Goal: Information Seeking & Learning: Check status

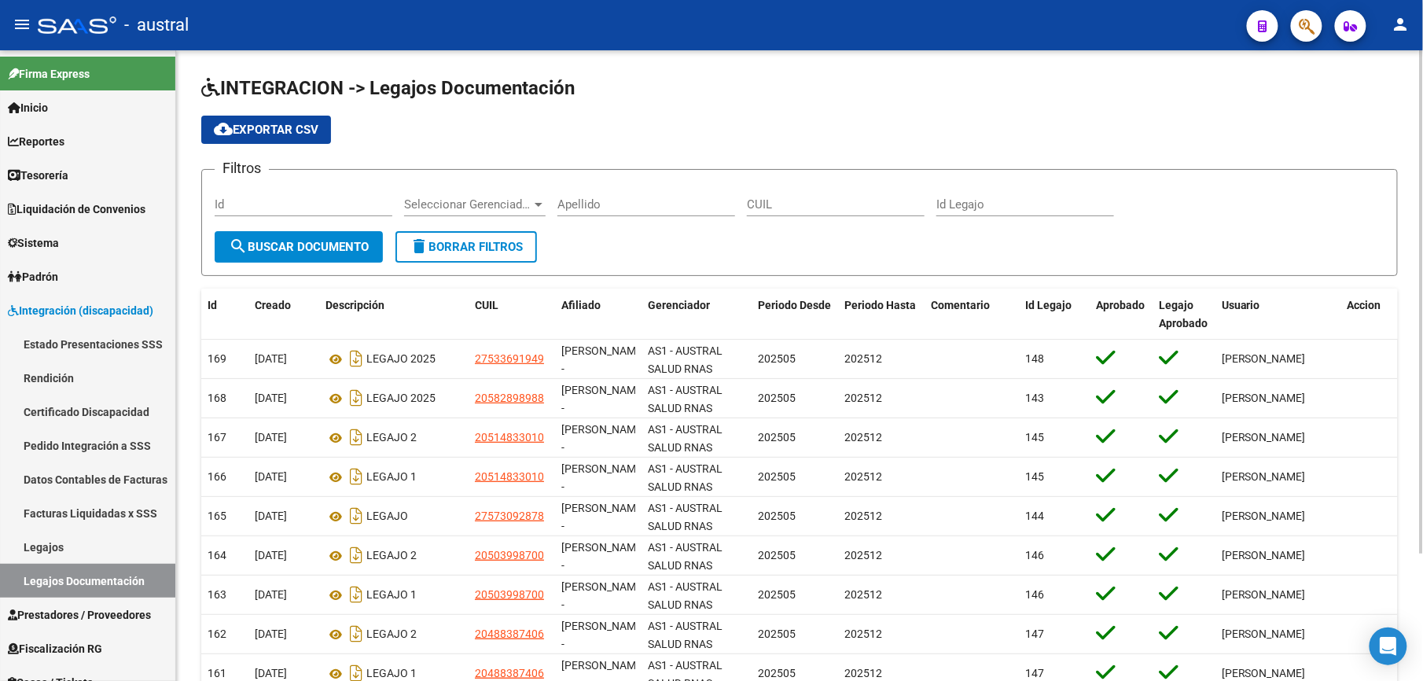
drag, startPoint x: 470, startPoint y: 249, endPoint x: 532, endPoint y: 184, distance: 90.1
click at [470, 249] on span "delete Borrar Filtros" at bounding box center [466, 247] width 113 height 14
drag, startPoint x: 439, startPoint y: 239, endPoint x: 469, endPoint y: 253, distance: 33.8
click at [439, 240] on span "delete Borrar Filtros" at bounding box center [466, 247] width 113 height 14
click at [494, 259] on button "delete Borrar Filtros" at bounding box center [467, 246] width 142 height 31
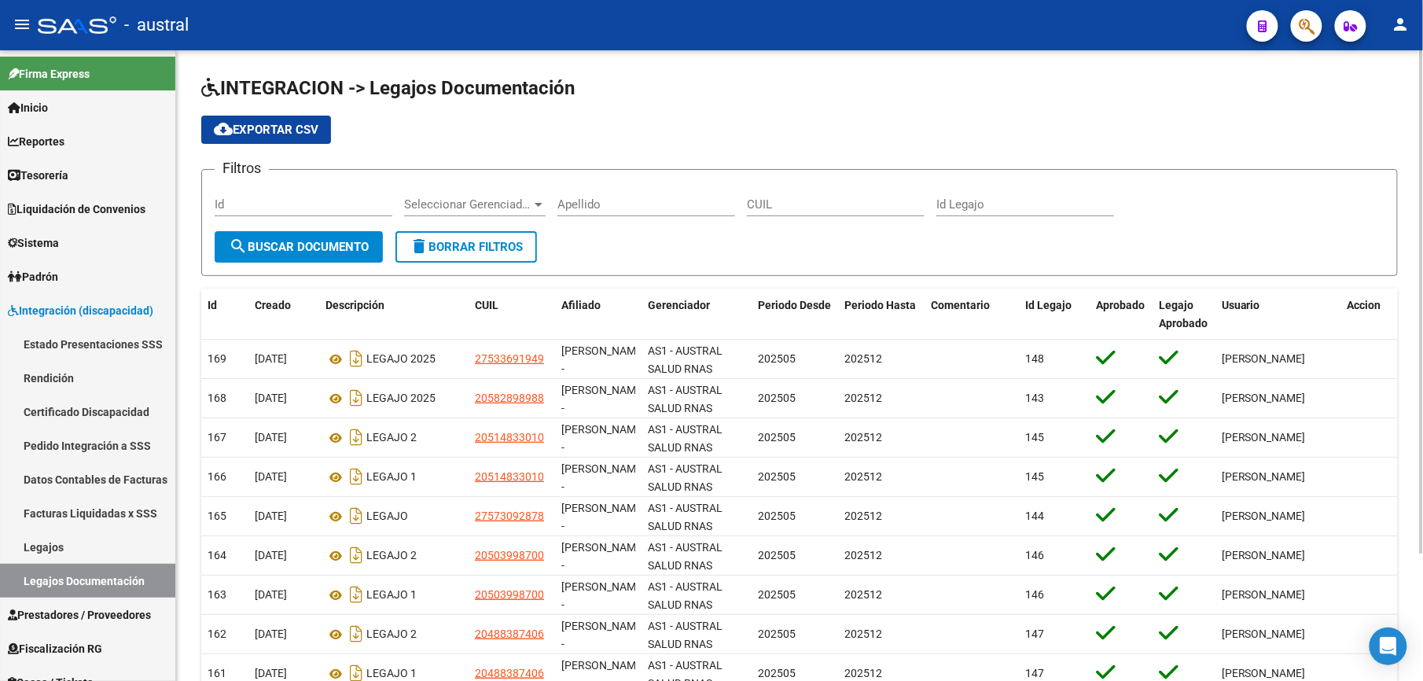
click at [472, 256] on button "delete Borrar Filtros" at bounding box center [467, 246] width 142 height 31
click at [450, 258] on button "delete Borrar Filtros" at bounding box center [467, 246] width 142 height 31
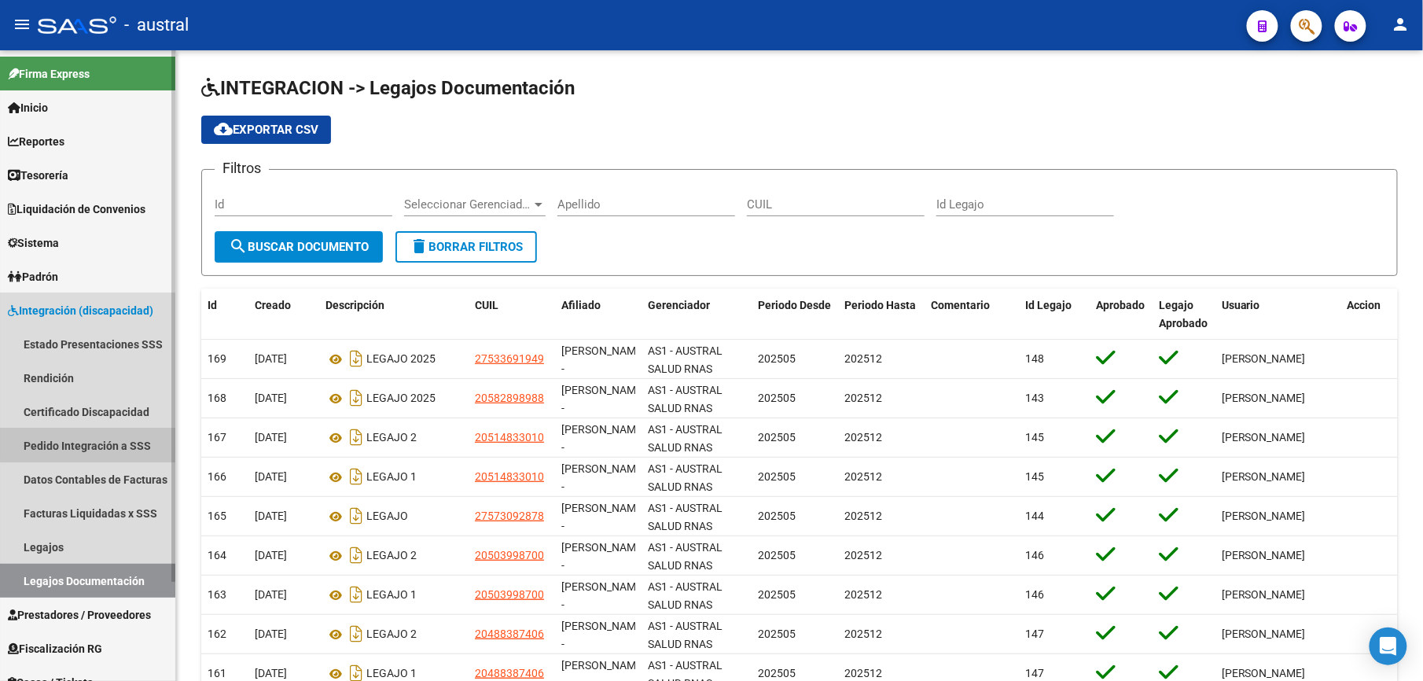
click at [112, 439] on link "Pedido Integración a SSS" at bounding box center [87, 446] width 175 height 34
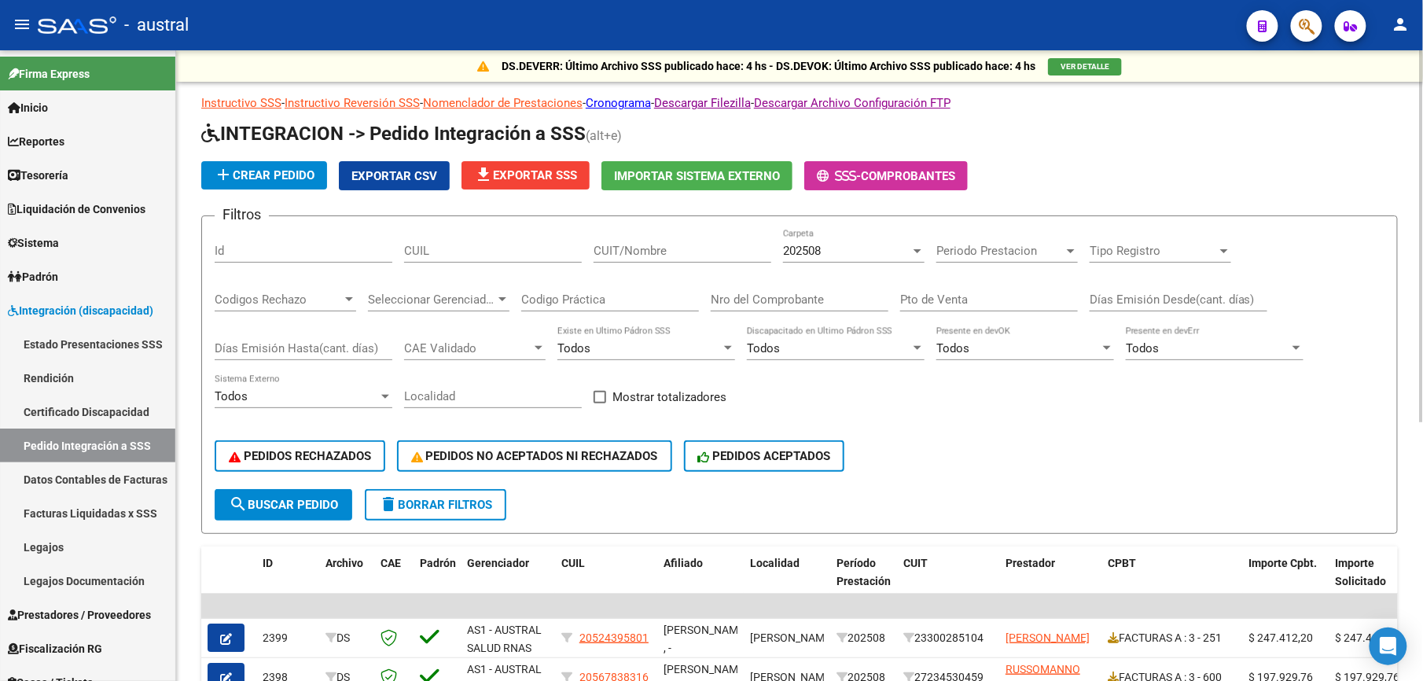
click at [450, 508] on span "delete Borrar Filtros" at bounding box center [435, 505] width 113 height 14
click at [312, 447] on button "PEDIDOS RECHAZADOS" at bounding box center [300, 455] width 171 height 31
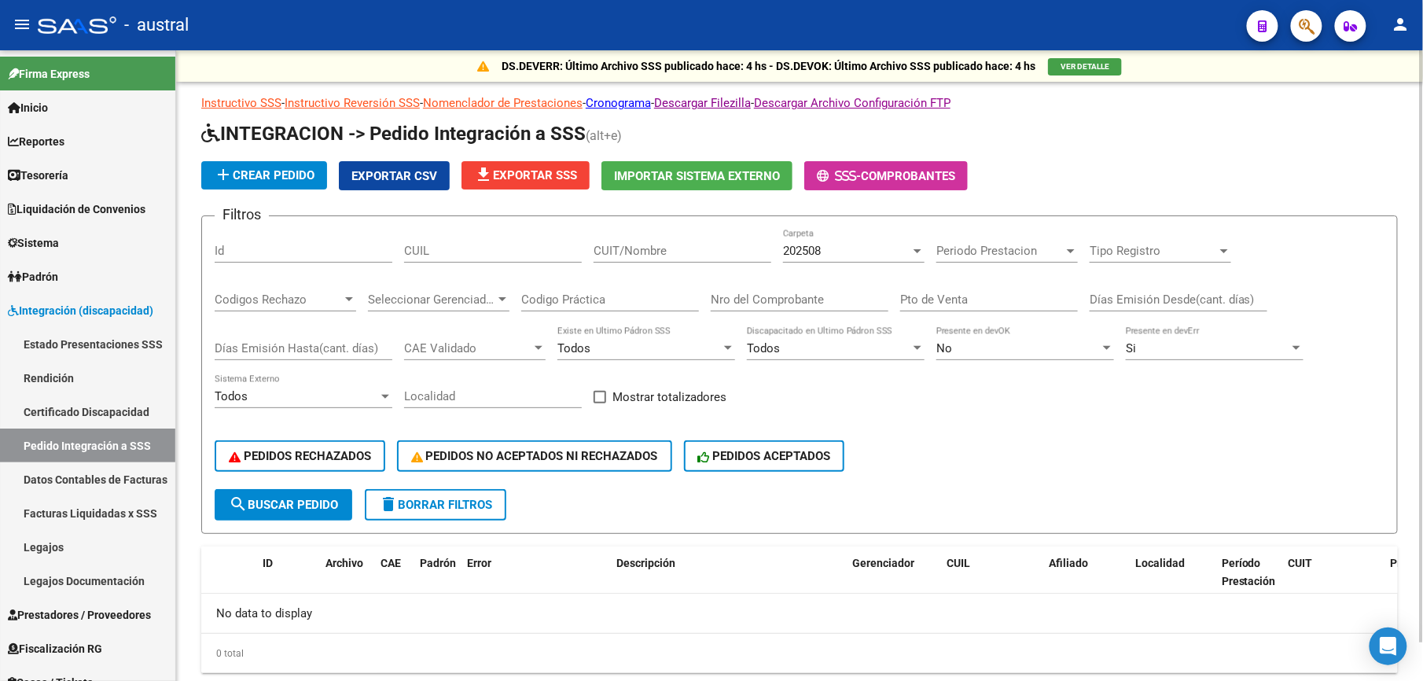
click at [410, 495] on button "delete Borrar Filtros" at bounding box center [436, 504] width 142 height 31
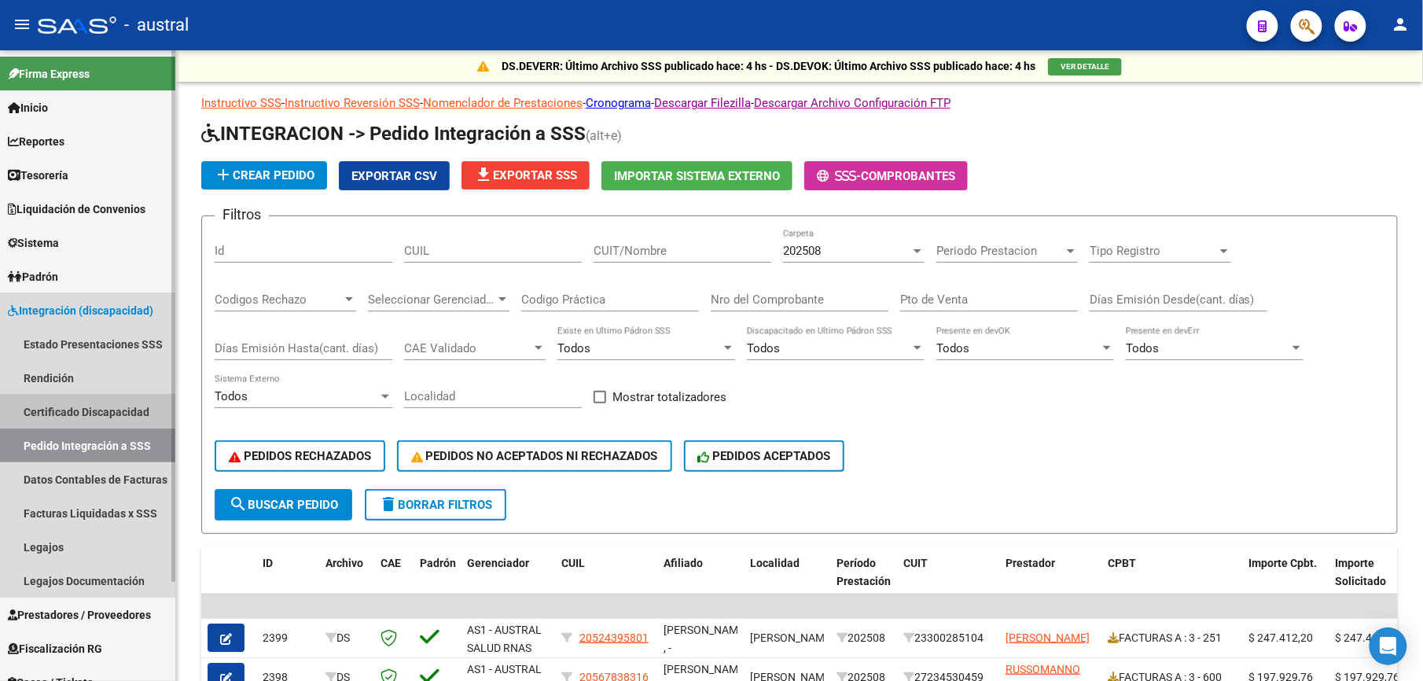
click at [83, 404] on link "Certificado Discapacidad" at bounding box center [87, 412] width 175 height 34
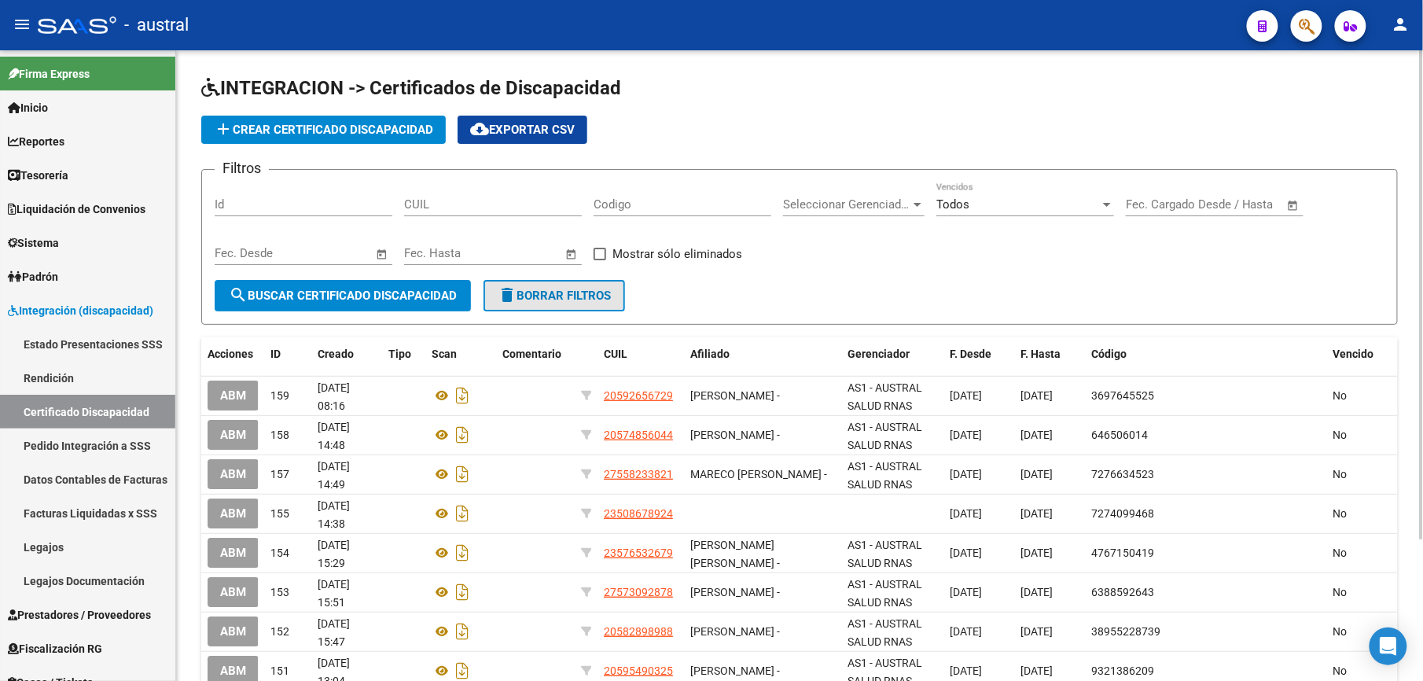
click at [564, 300] on span "delete Borrar Filtros" at bounding box center [554, 296] width 113 height 14
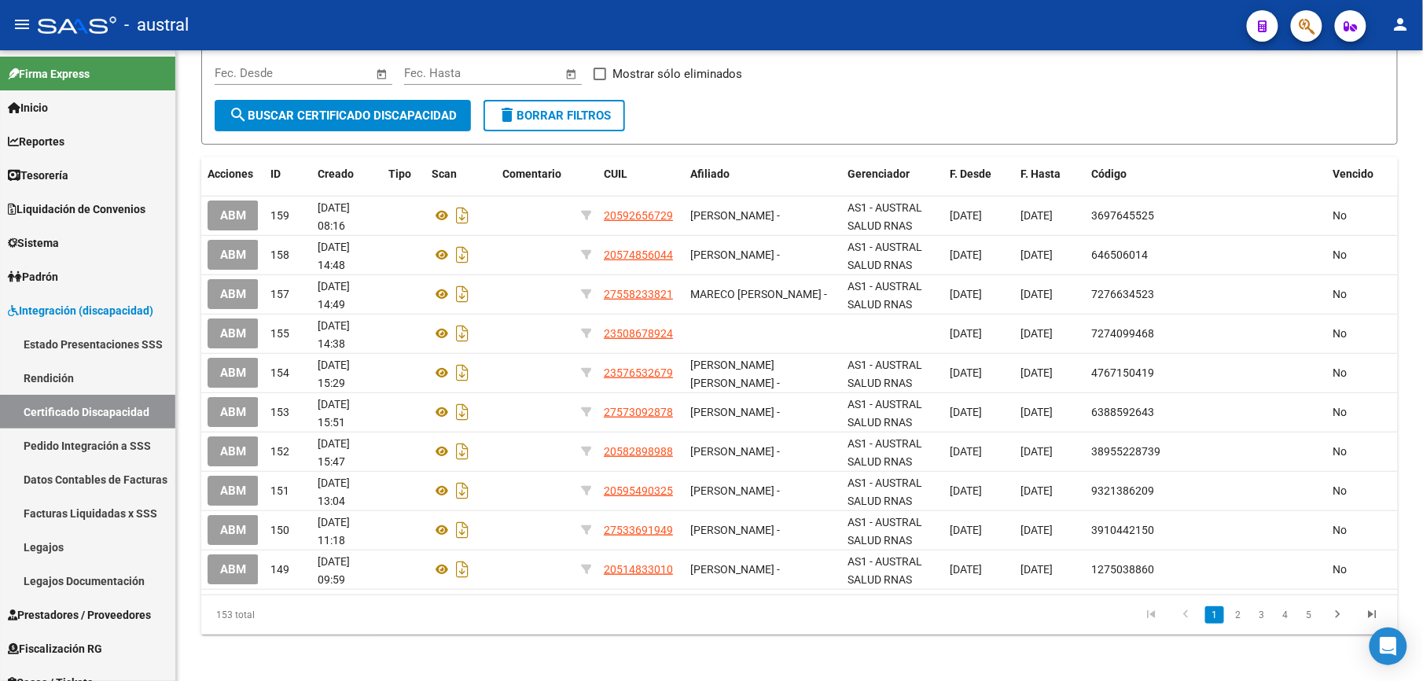
scroll to position [183, 0]
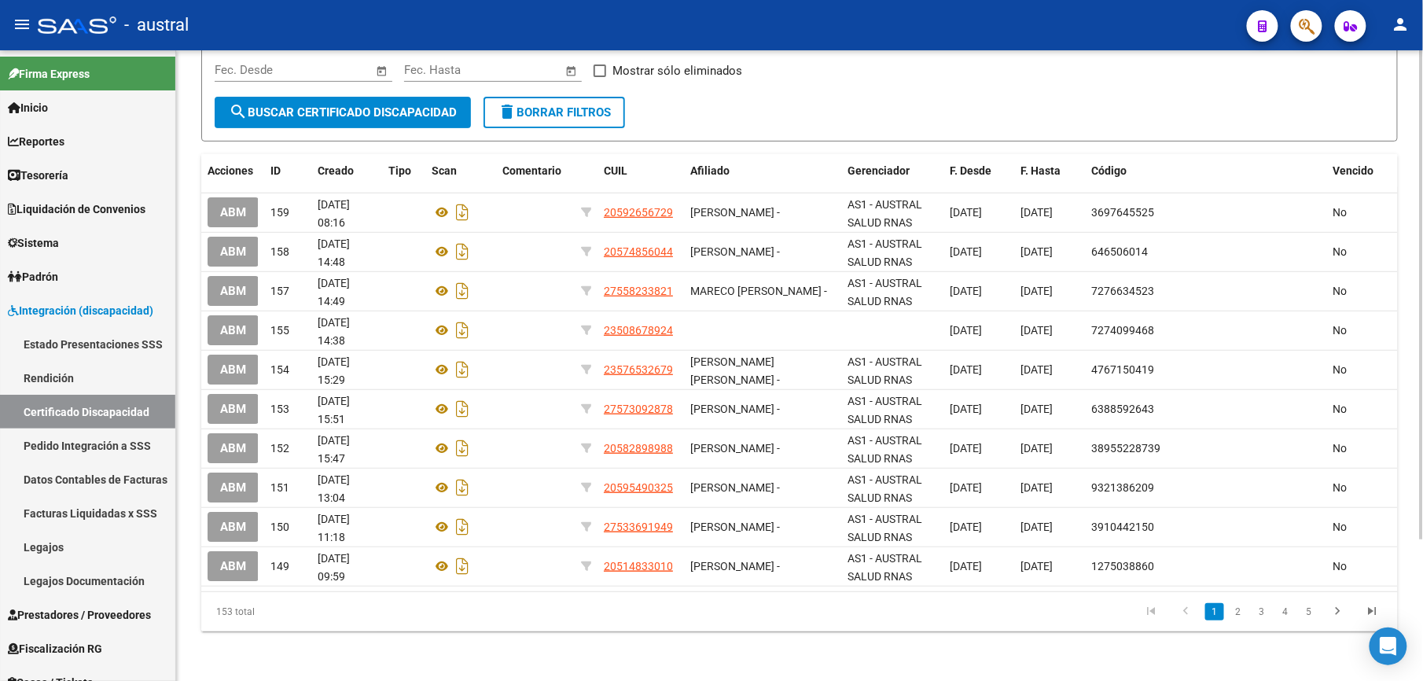
click at [536, 121] on button "delete Borrar Filtros" at bounding box center [555, 112] width 142 height 31
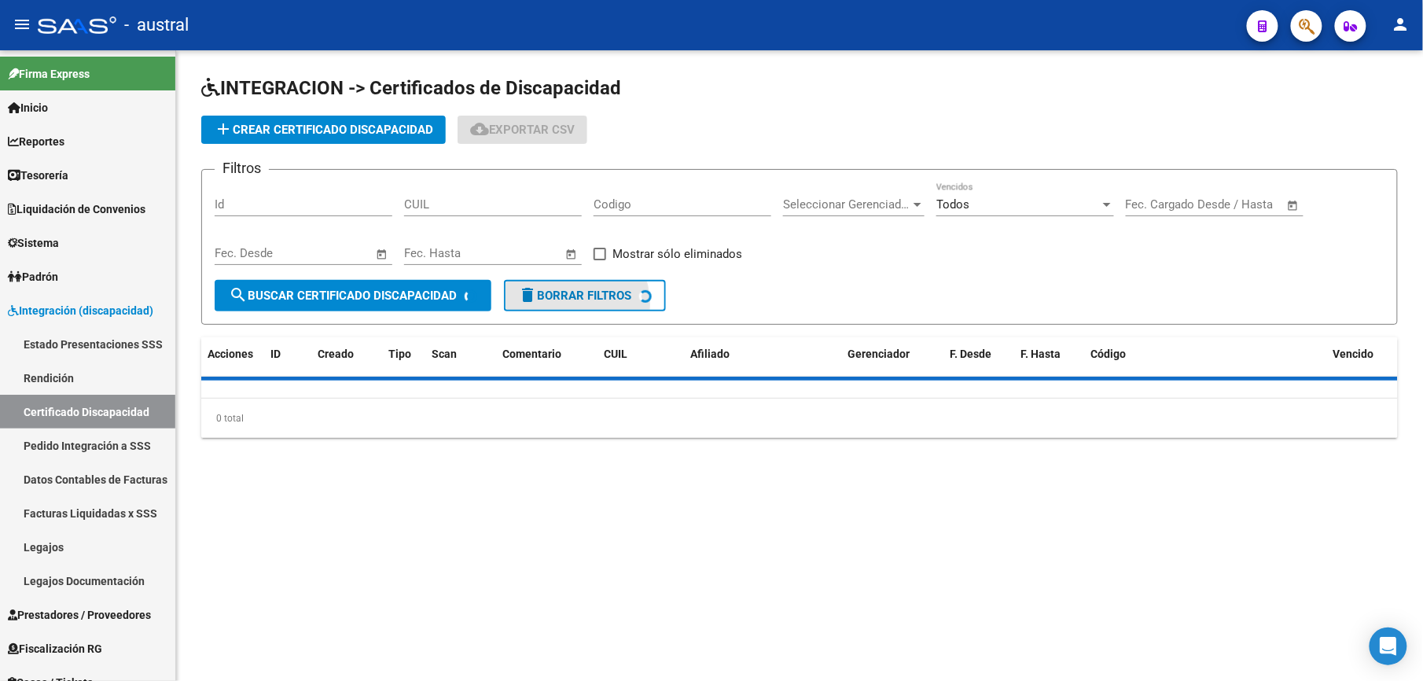
scroll to position [0, 0]
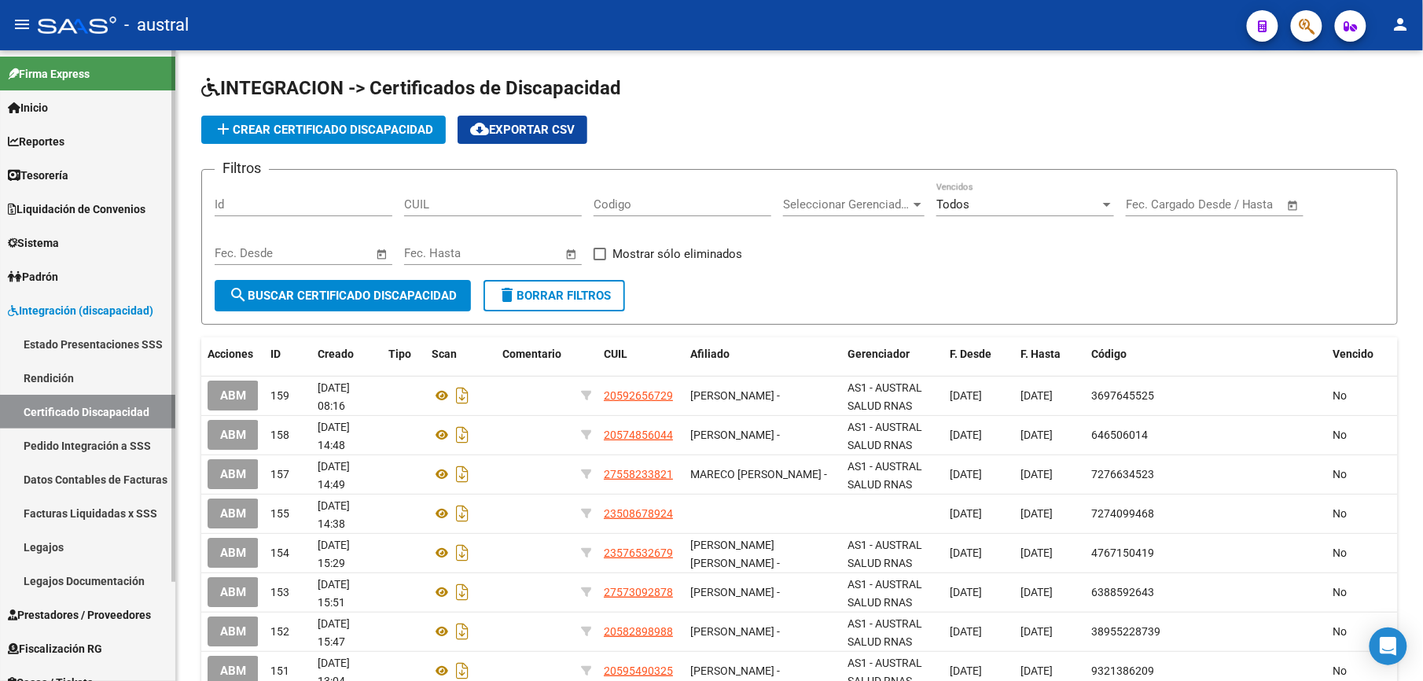
drag, startPoint x: 111, startPoint y: 407, endPoint x: 123, endPoint y: 407, distance: 11.8
click at [111, 407] on link "Certificado Discapacidad" at bounding box center [87, 412] width 175 height 34
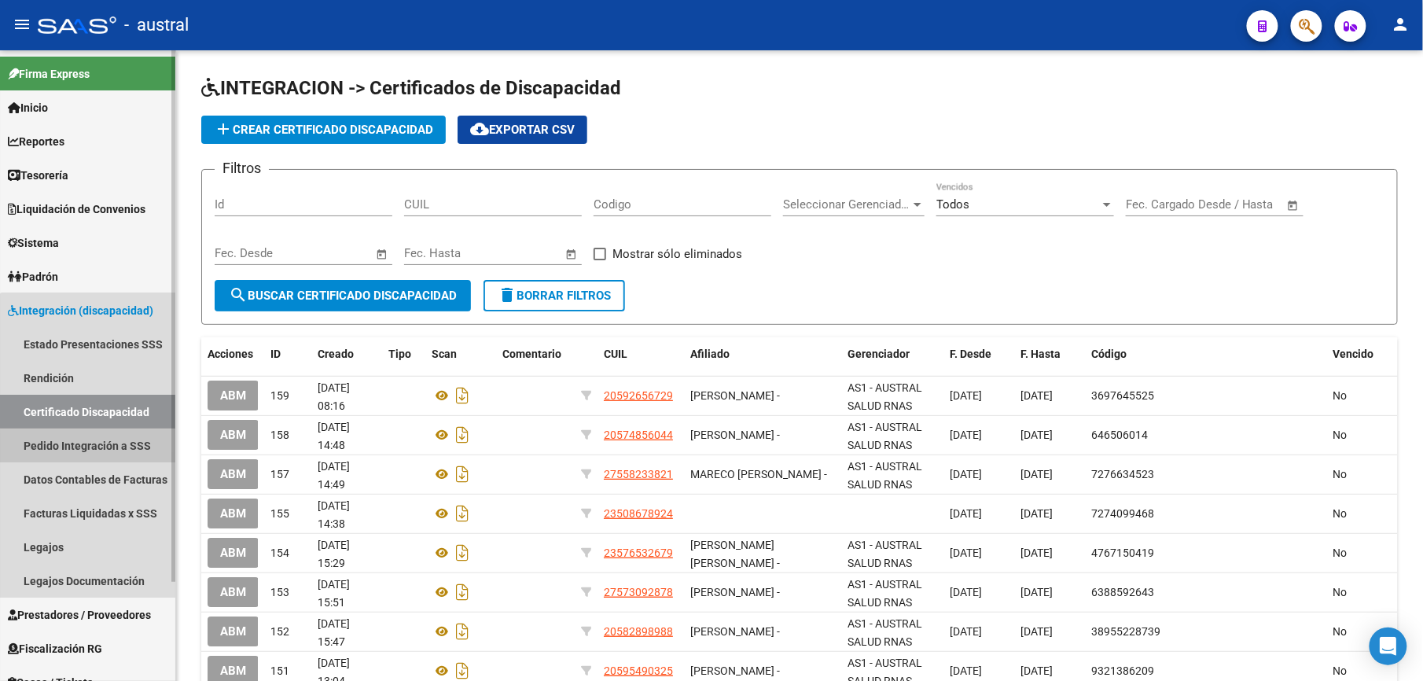
click at [121, 451] on link "Pedido Integración a SSS" at bounding box center [87, 446] width 175 height 34
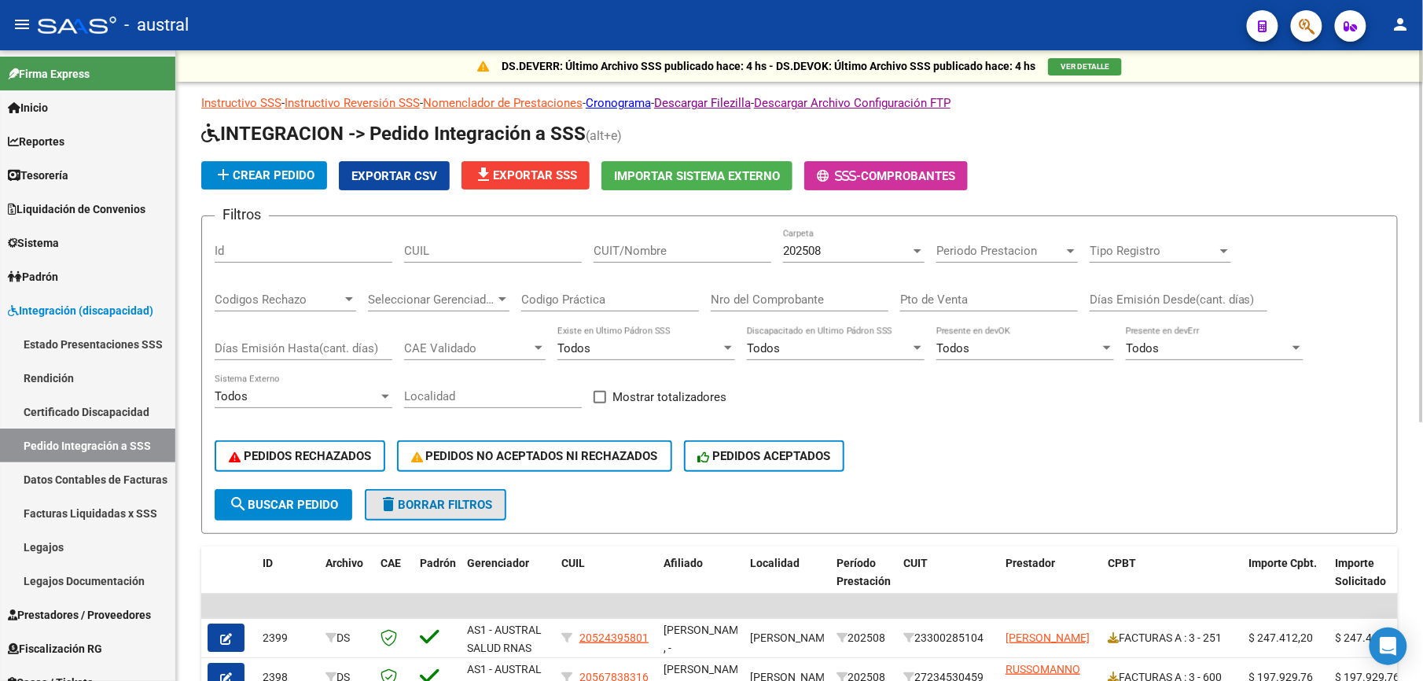
click at [450, 517] on button "delete Borrar Filtros" at bounding box center [436, 504] width 142 height 31
click at [322, 456] on span "PEDIDOS RECHAZADOS" at bounding box center [300, 456] width 142 height 14
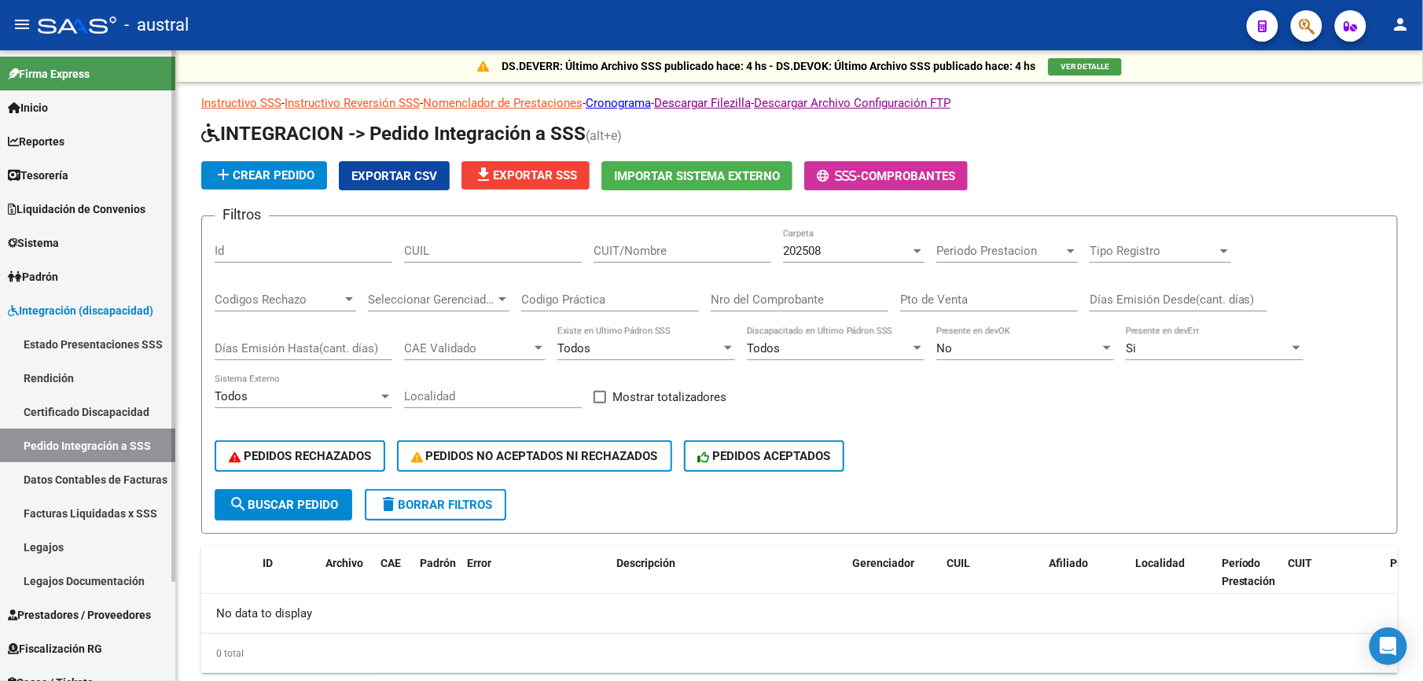
click at [88, 504] on link "Facturas Liquidadas x SSS" at bounding box center [87, 513] width 175 height 34
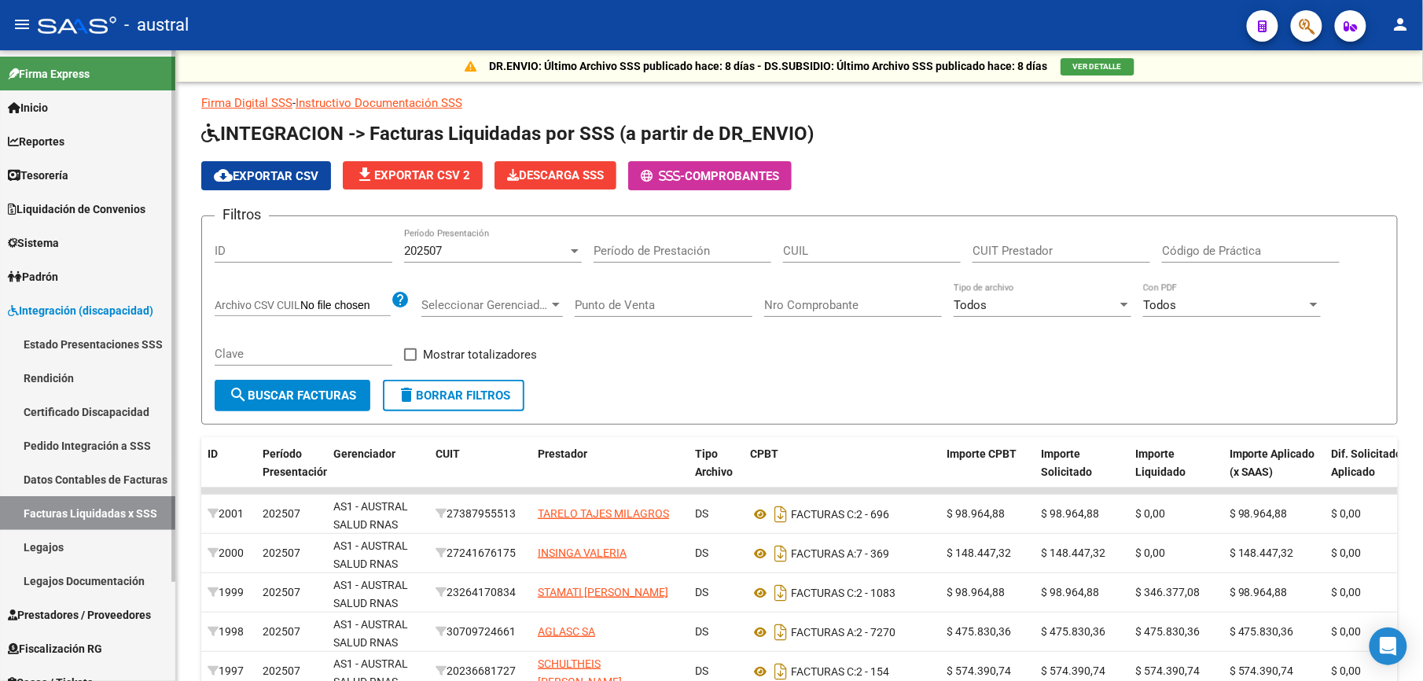
click at [52, 476] on link "Datos Contables de Facturas" at bounding box center [87, 479] width 175 height 34
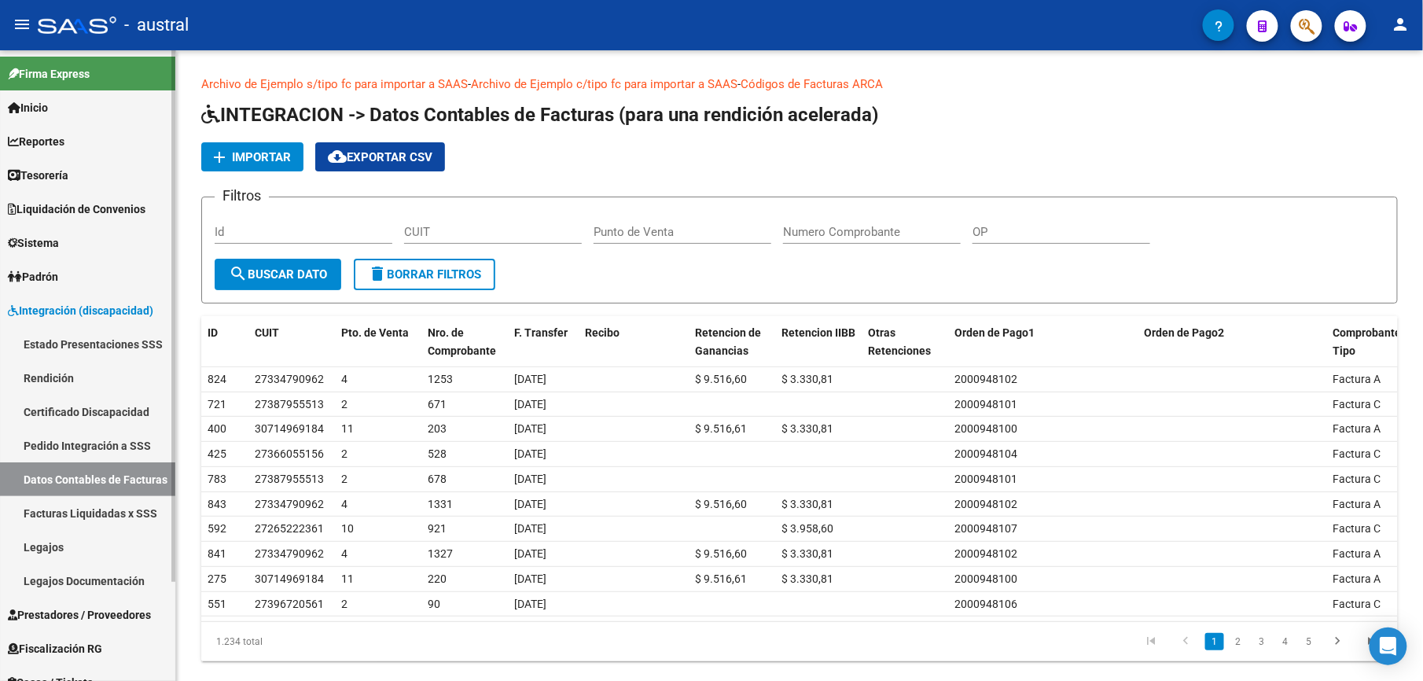
click at [64, 341] on link "Estado Presentaciones SSS" at bounding box center [87, 344] width 175 height 34
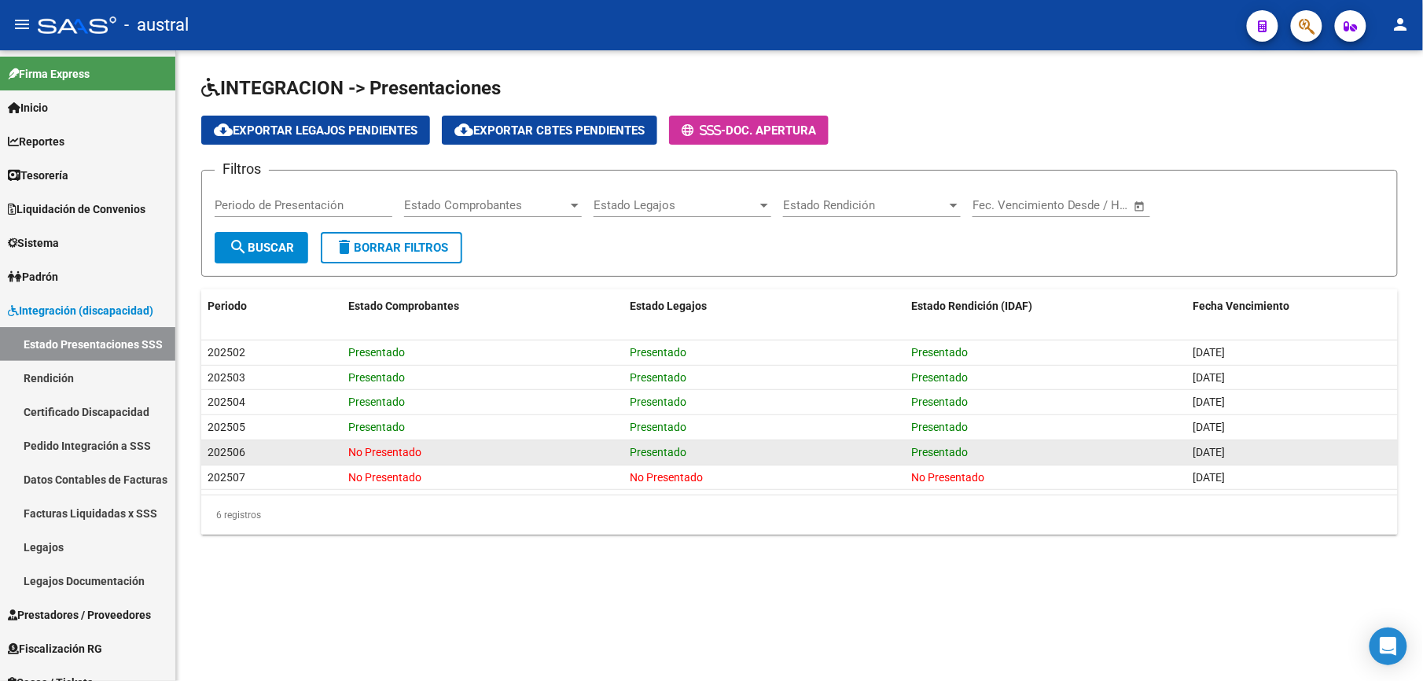
drag, startPoint x: 435, startPoint y: 456, endPoint x: 491, endPoint y: 456, distance: 55.8
click at [491, 456] on div "202506 No Presentado Presentado Presentado [DATE]" at bounding box center [799, 452] width 1197 height 25
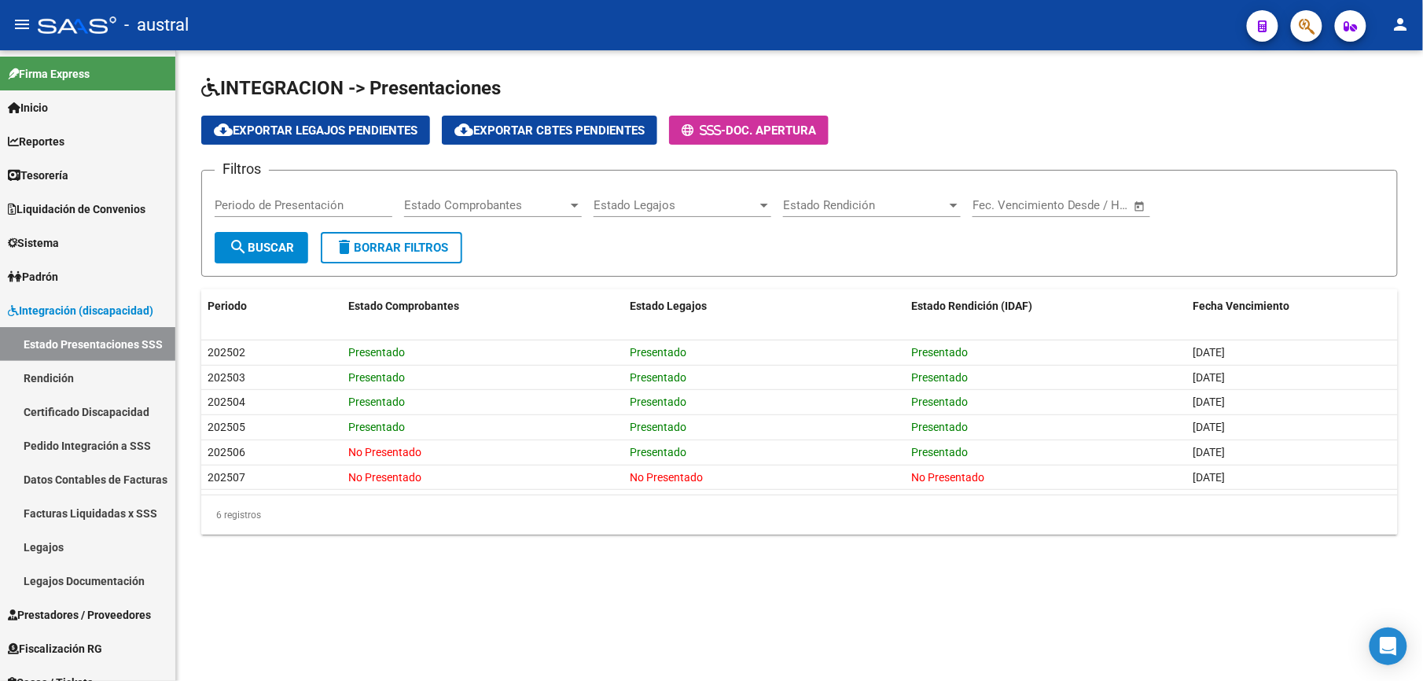
drag, startPoint x: 491, startPoint y: 456, endPoint x: 629, endPoint y: 546, distance: 164.9
click at [522, 517] on div "6 registros" at bounding box center [799, 514] width 1197 height 39
click at [92, 334] on link "Estado Presentaciones SSS" at bounding box center [87, 344] width 175 height 34
click at [94, 373] on link "Rendición" at bounding box center [87, 378] width 175 height 34
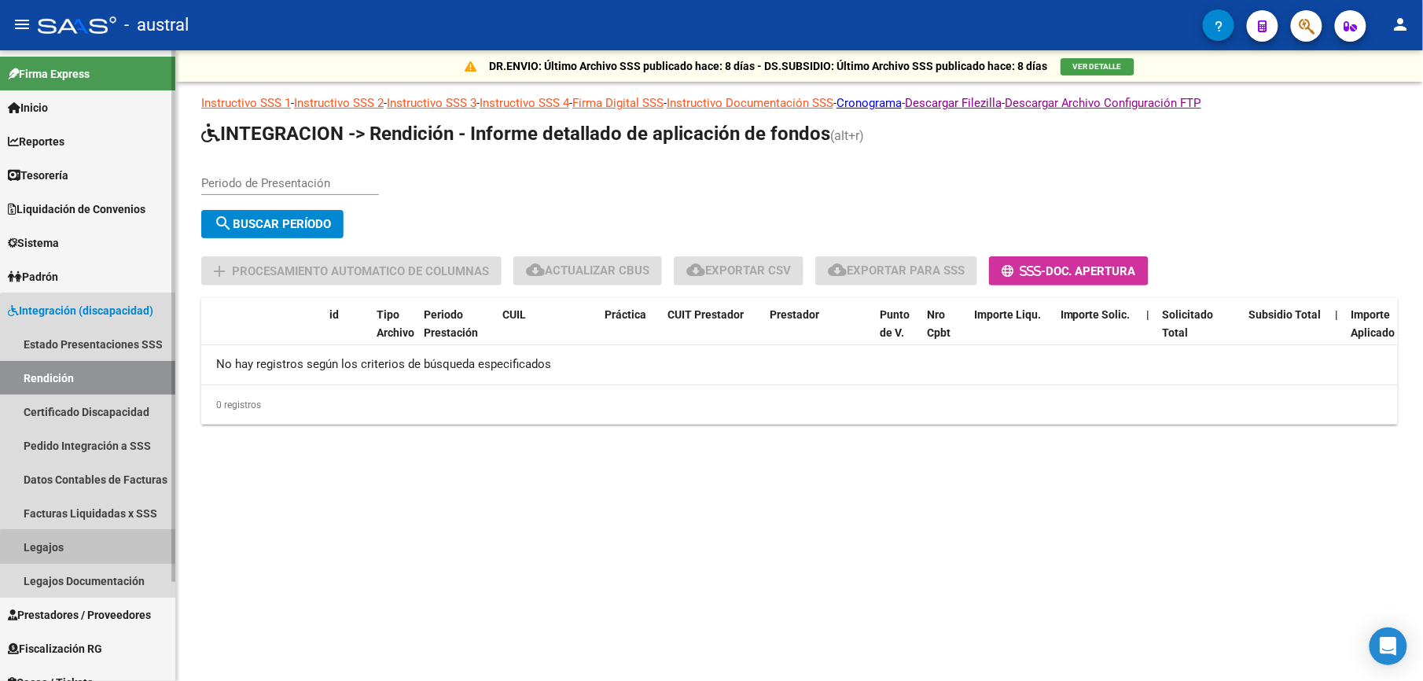
click at [91, 551] on link "Legajos" at bounding box center [87, 547] width 175 height 34
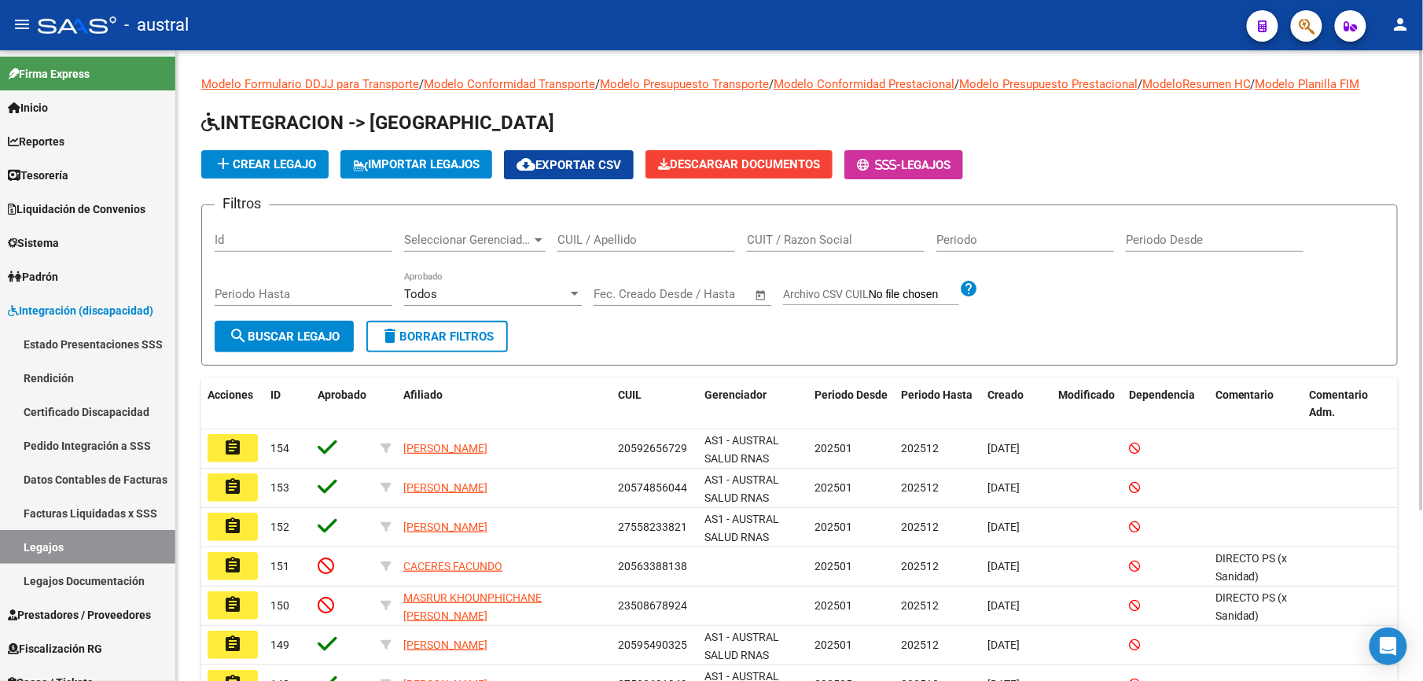
click at [414, 344] on button "delete Borrar Filtros" at bounding box center [437, 336] width 142 height 31
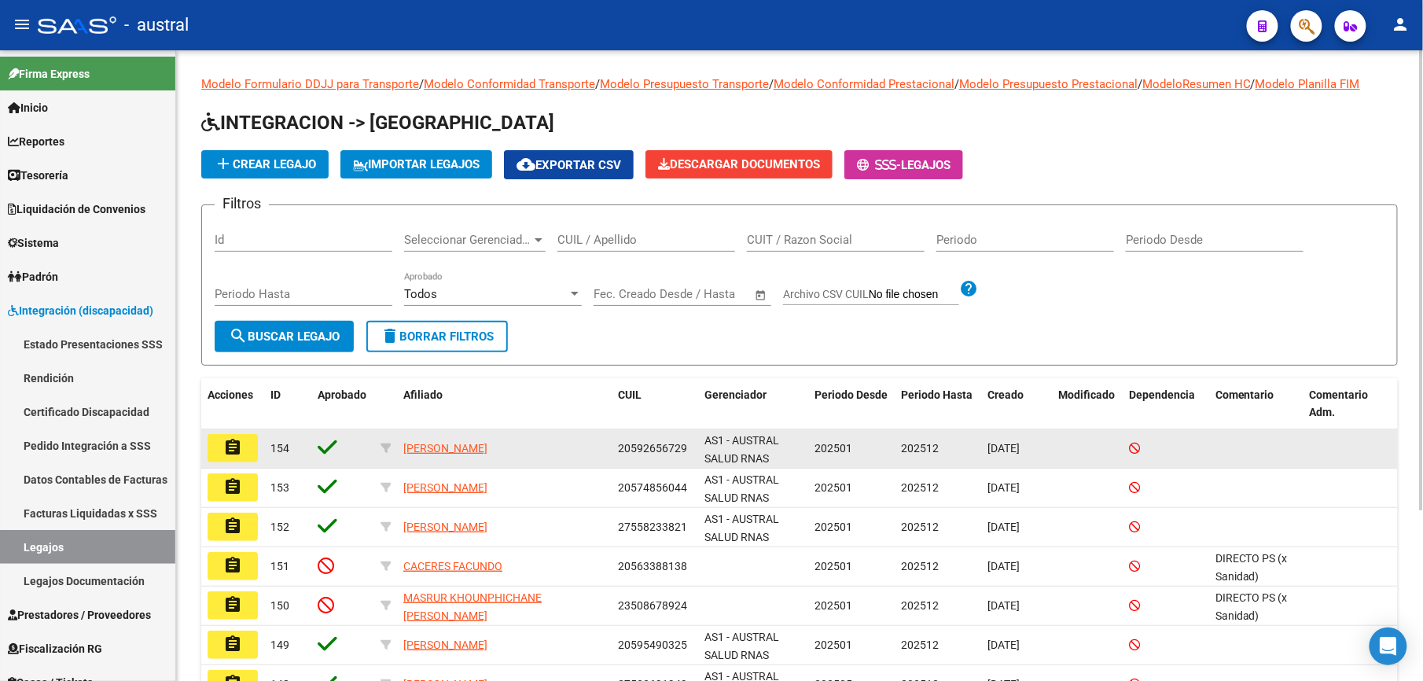
scroll to position [105, 0]
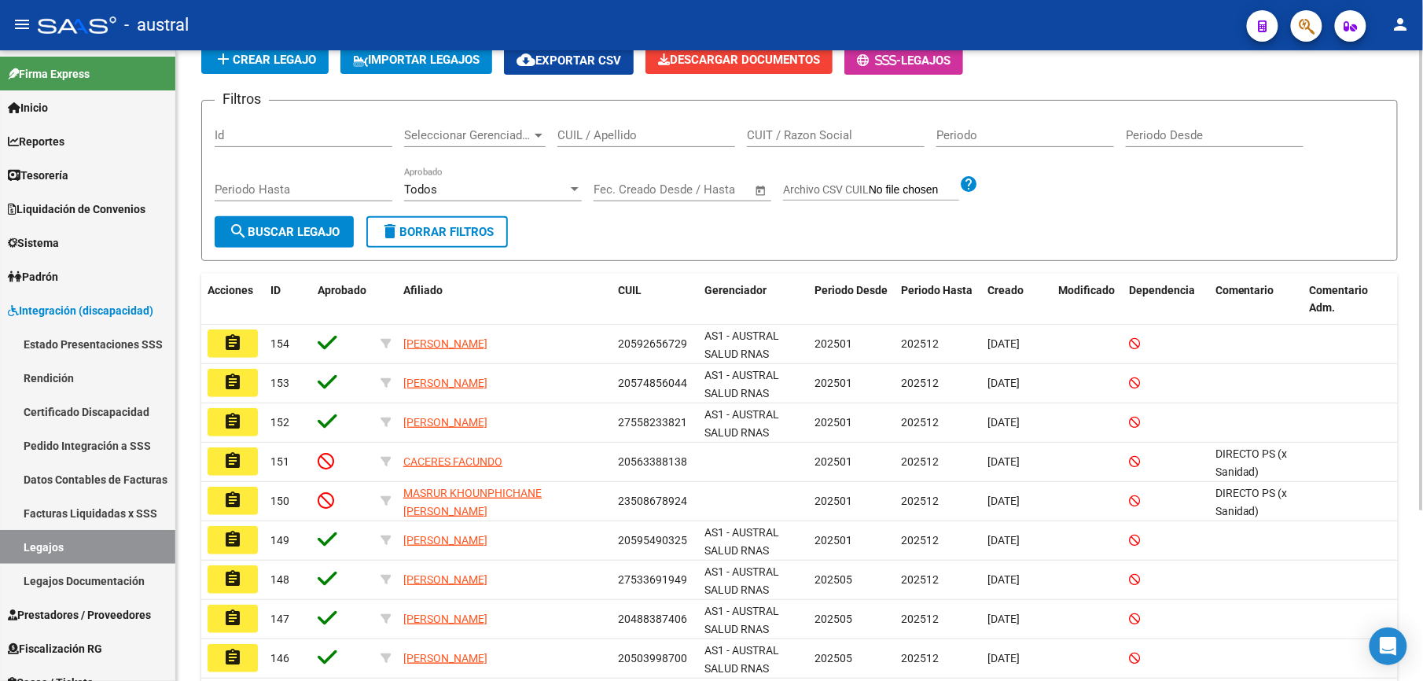
click at [443, 228] on span "delete Borrar Filtros" at bounding box center [437, 232] width 113 height 14
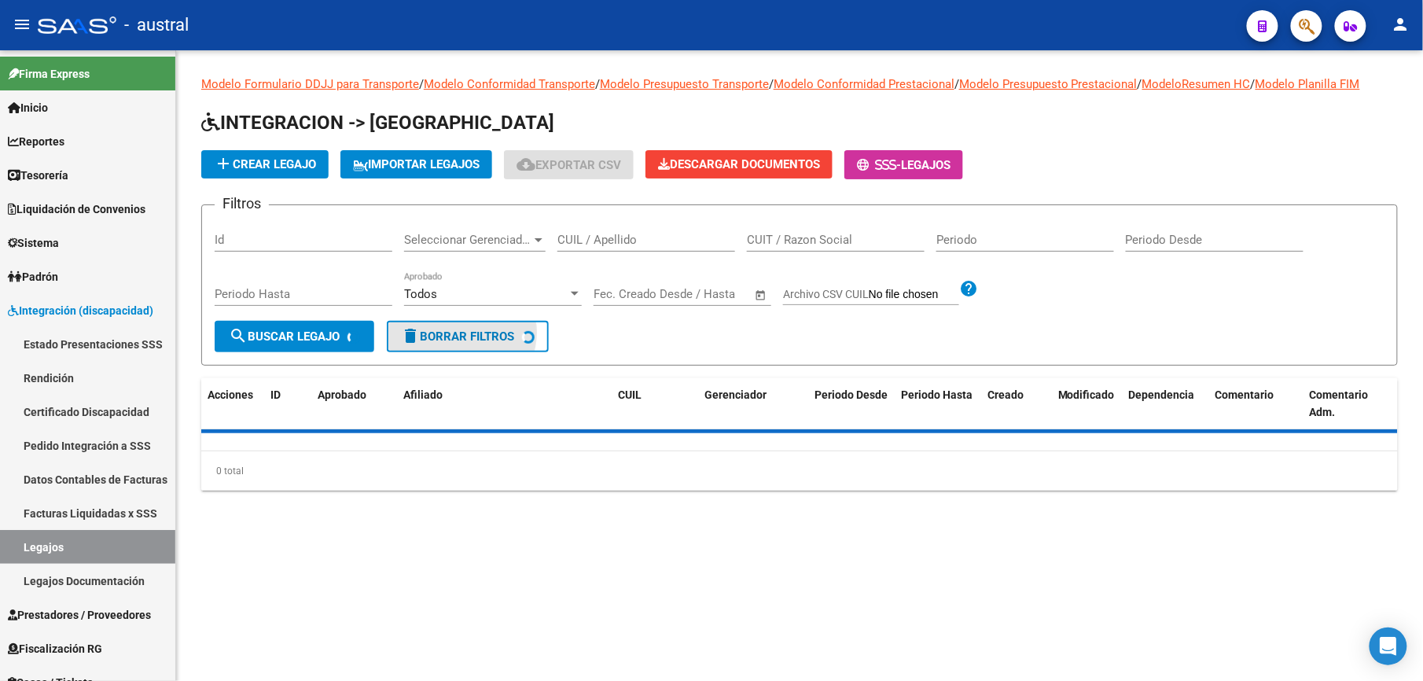
scroll to position [0, 0]
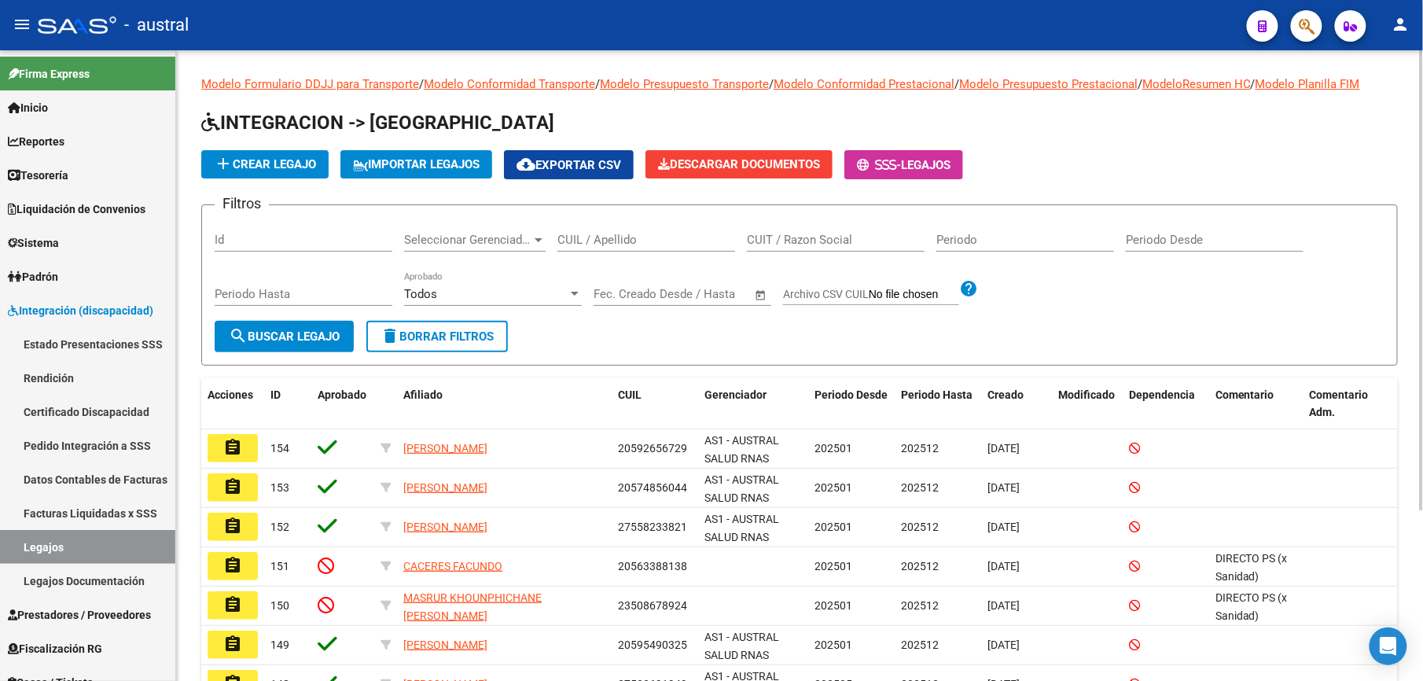
click at [429, 340] on span "delete Borrar Filtros" at bounding box center [437, 336] width 113 height 14
